Goal: Browse casually

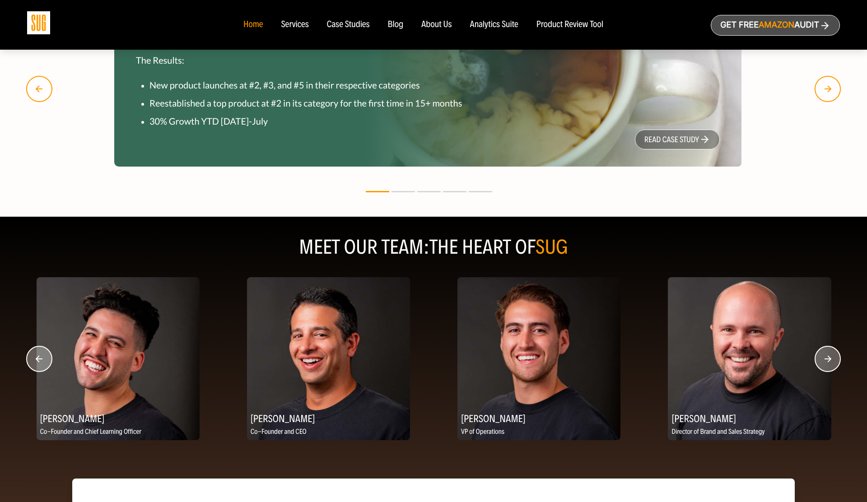
scroll to position [948, 0]
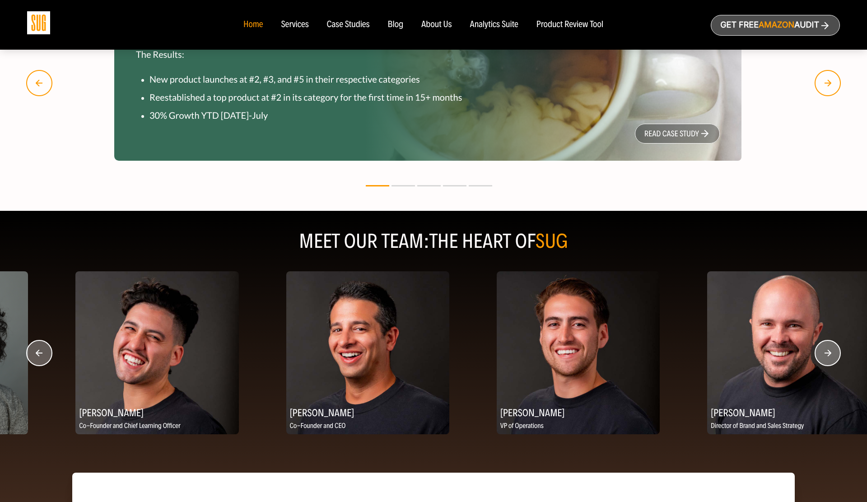
drag, startPoint x: 448, startPoint y: 413, endPoint x: 464, endPoint y: 413, distance: 15.8
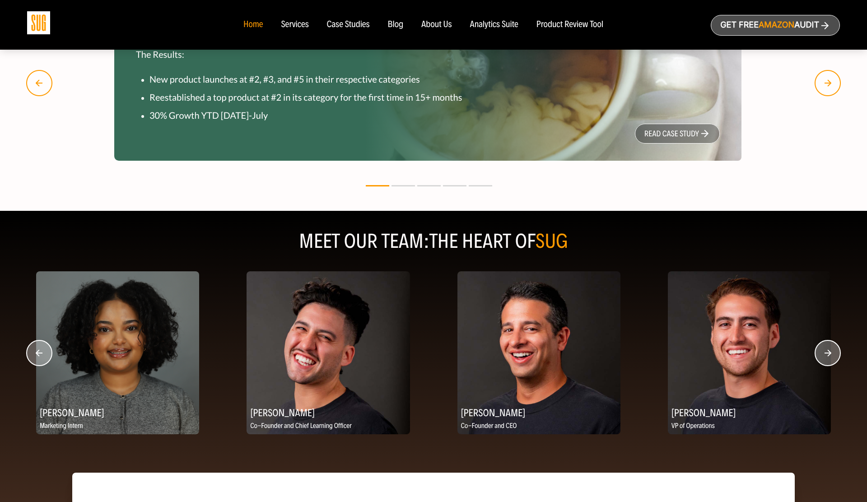
click at [695, 414] on h2 "[PERSON_NAME]" at bounding box center [749, 413] width 163 height 18
click at [715, 375] on img at bounding box center [749, 352] width 163 height 163
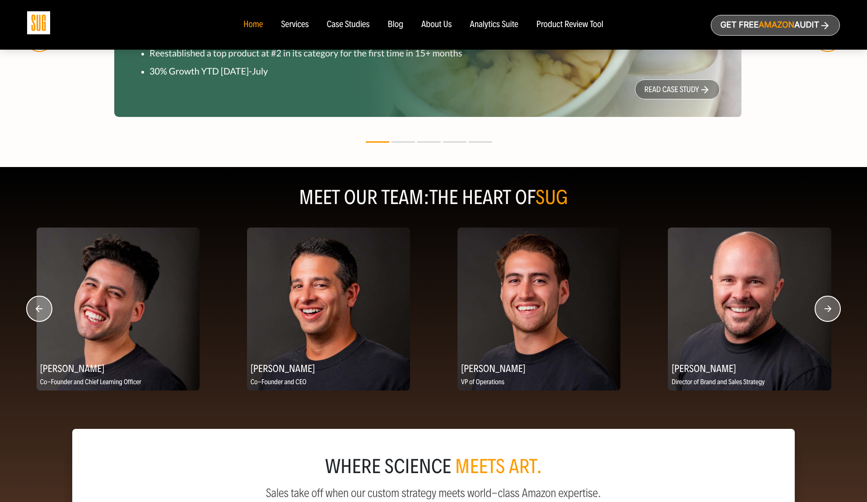
scroll to position [971, 0]
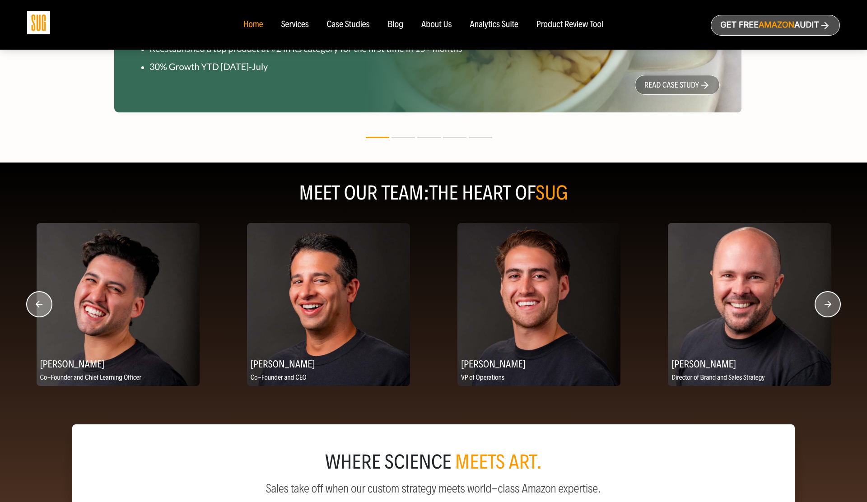
click at [829, 311] on circle "button" at bounding box center [827, 304] width 25 height 25
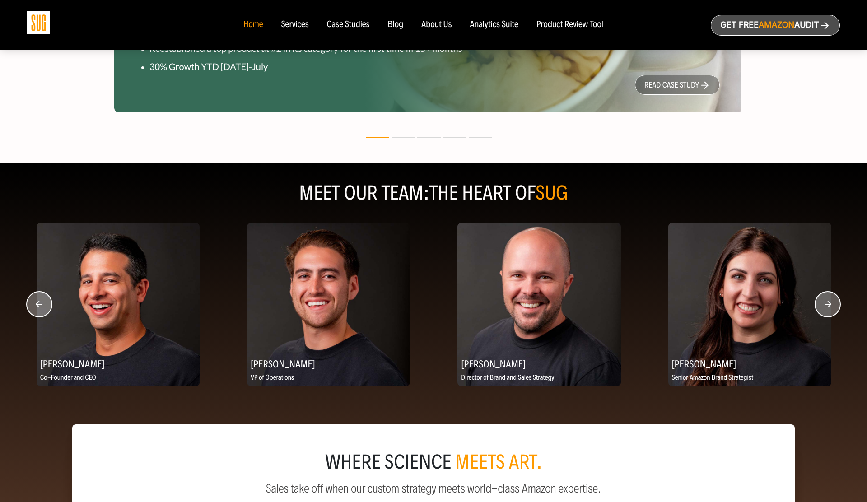
click at [829, 311] on circle "button" at bounding box center [827, 304] width 25 height 25
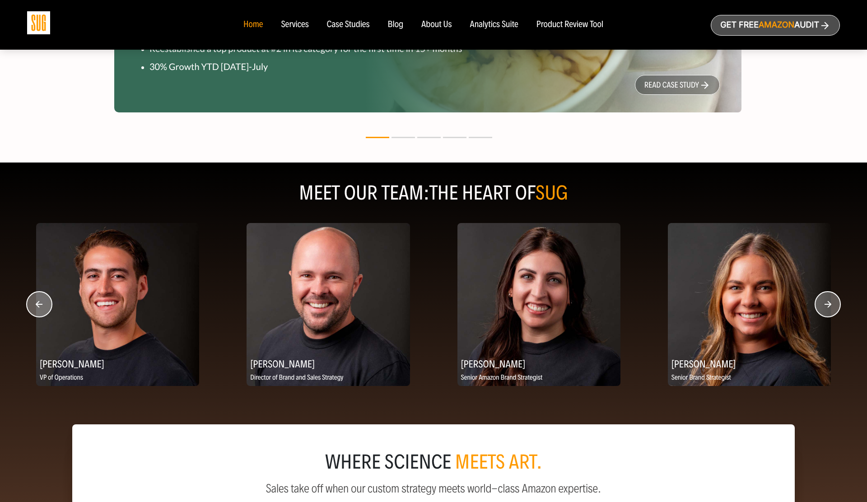
click at [829, 311] on circle "button" at bounding box center [827, 304] width 25 height 25
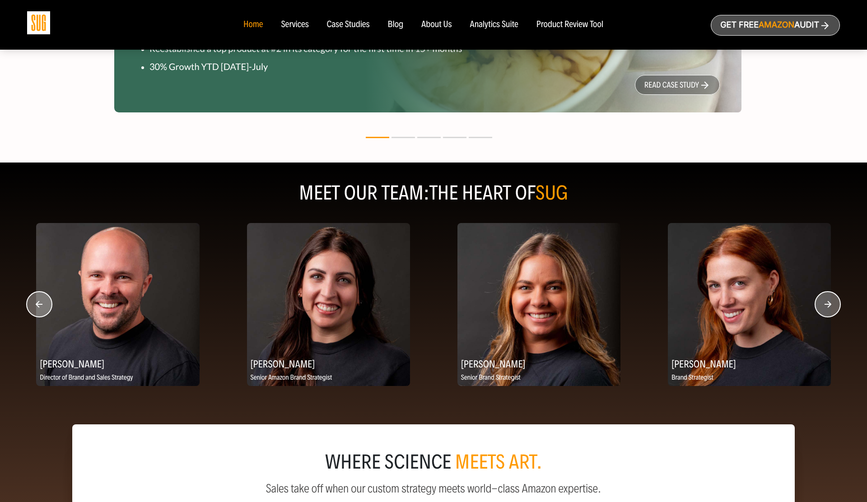
click at [829, 311] on circle "button" at bounding box center [827, 304] width 25 height 25
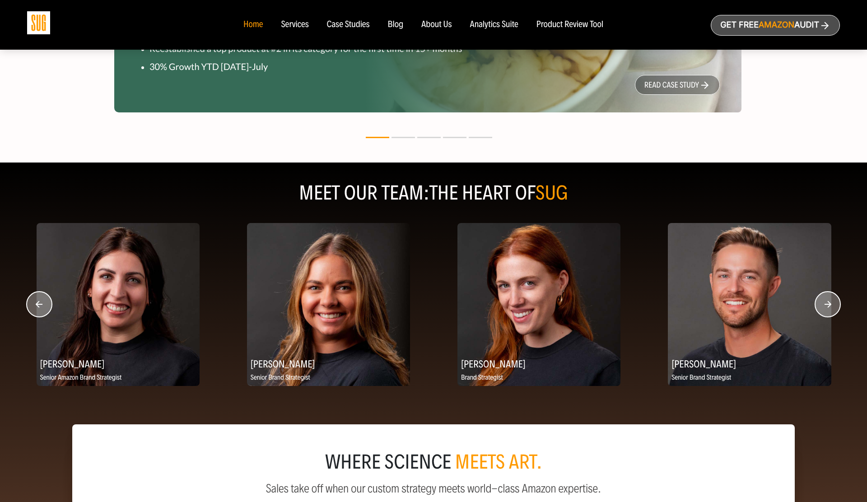
click at [829, 311] on circle "button" at bounding box center [827, 304] width 25 height 25
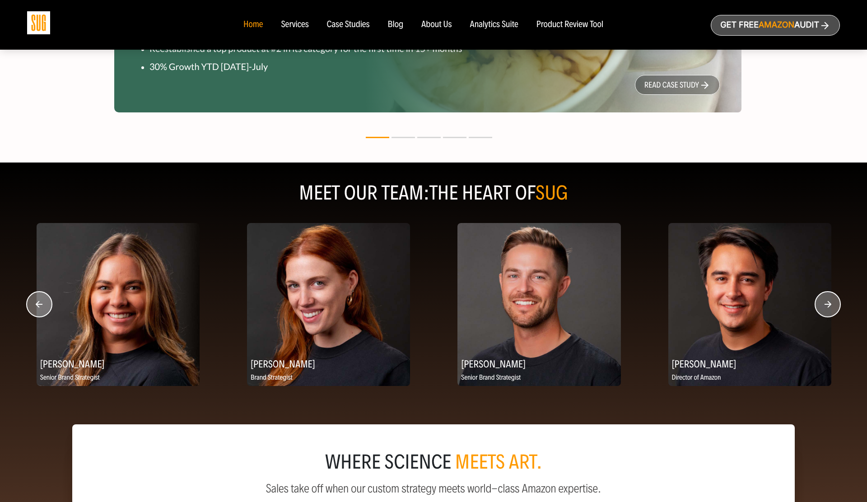
click at [829, 311] on circle "button" at bounding box center [827, 304] width 25 height 25
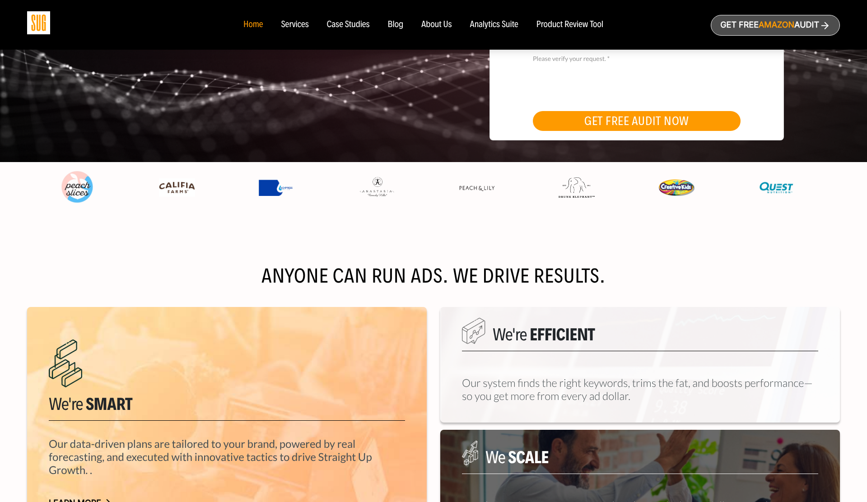
scroll to position [0, 0]
